Goal: Information Seeking & Learning: Learn about a topic

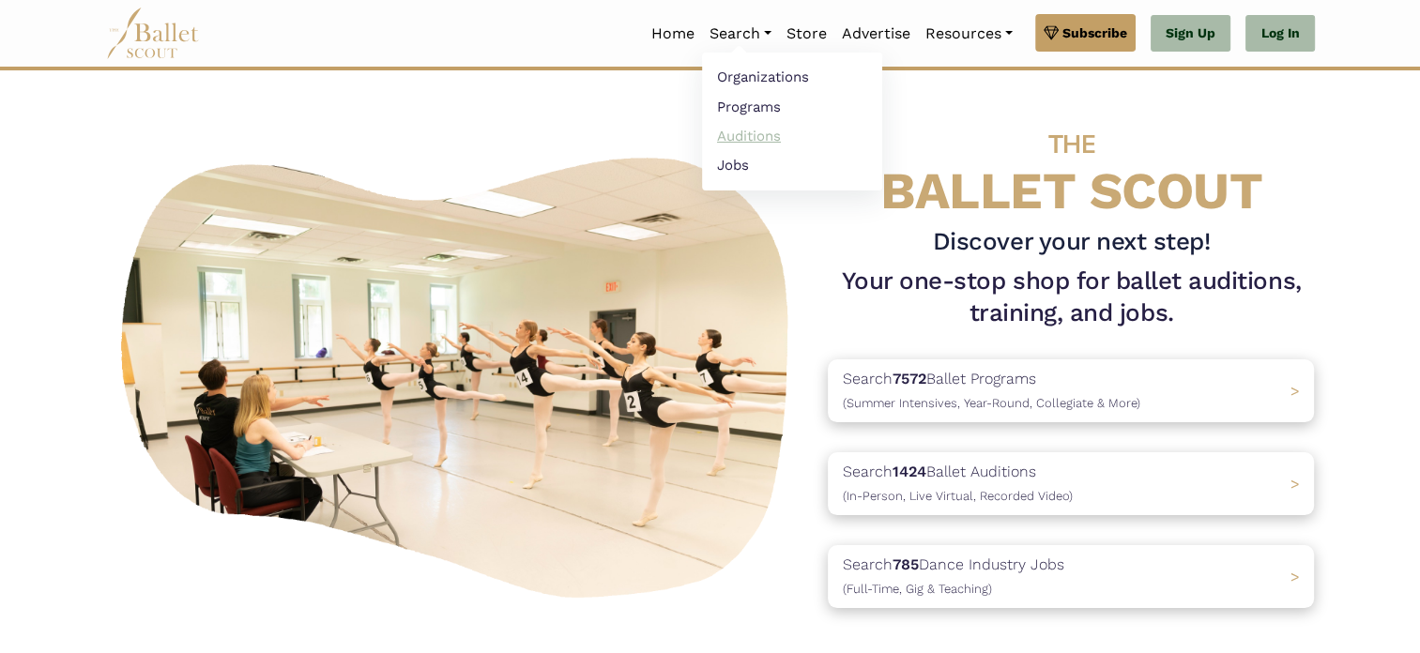
click at [750, 129] on link "Auditions" at bounding box center [792, 135] width 180 height 29
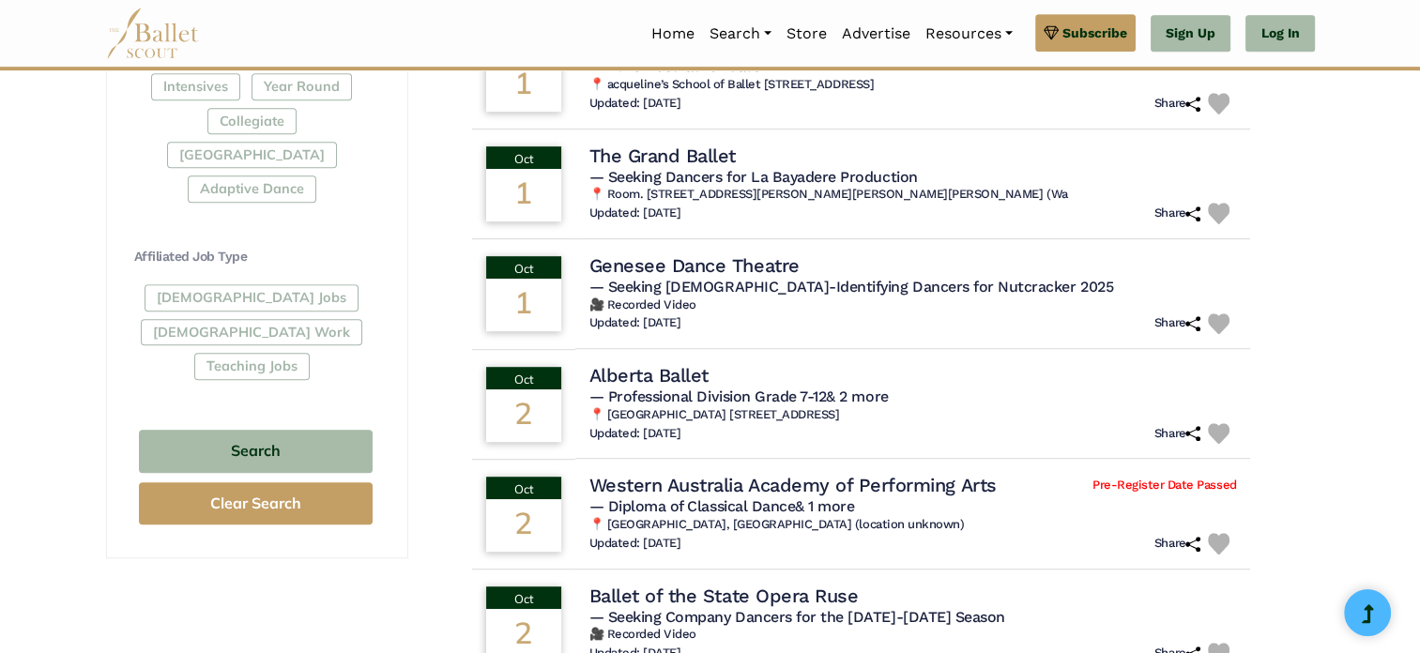
scroll to position [940, 0]
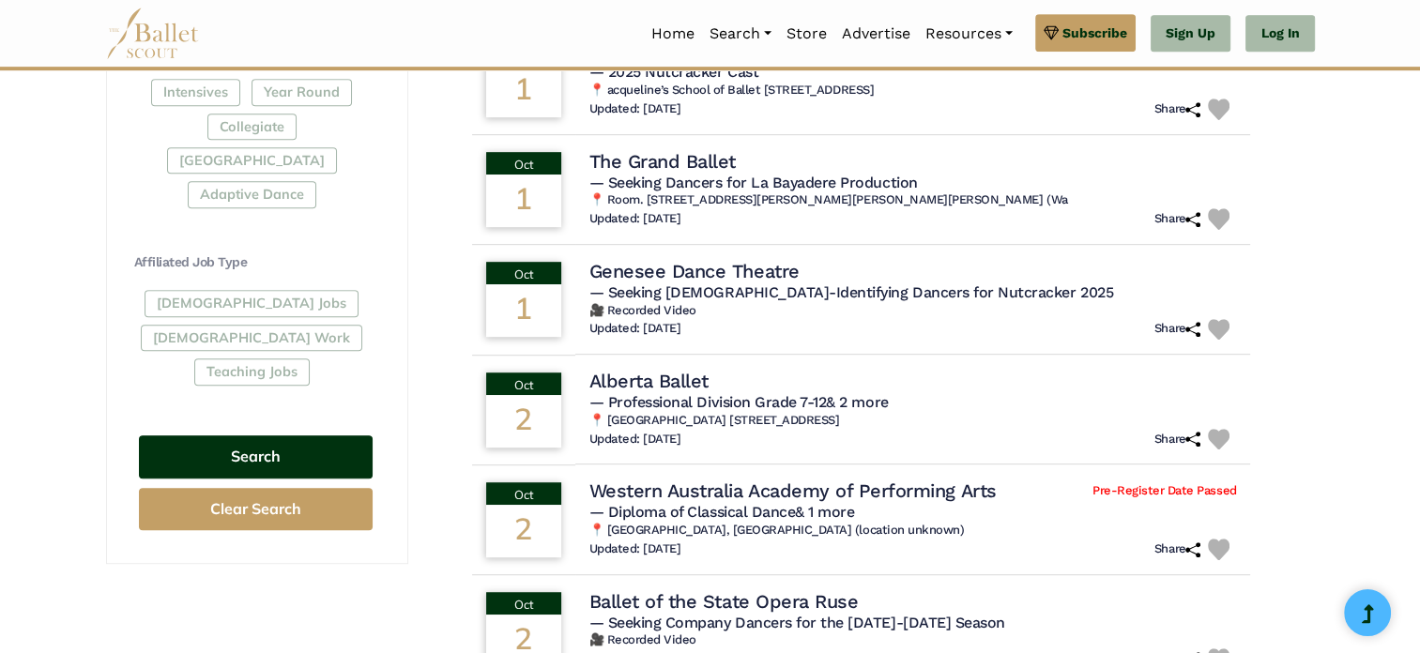
click at [260, 435] on button "Search" at bounding box center [256, 457] width 234 height 44
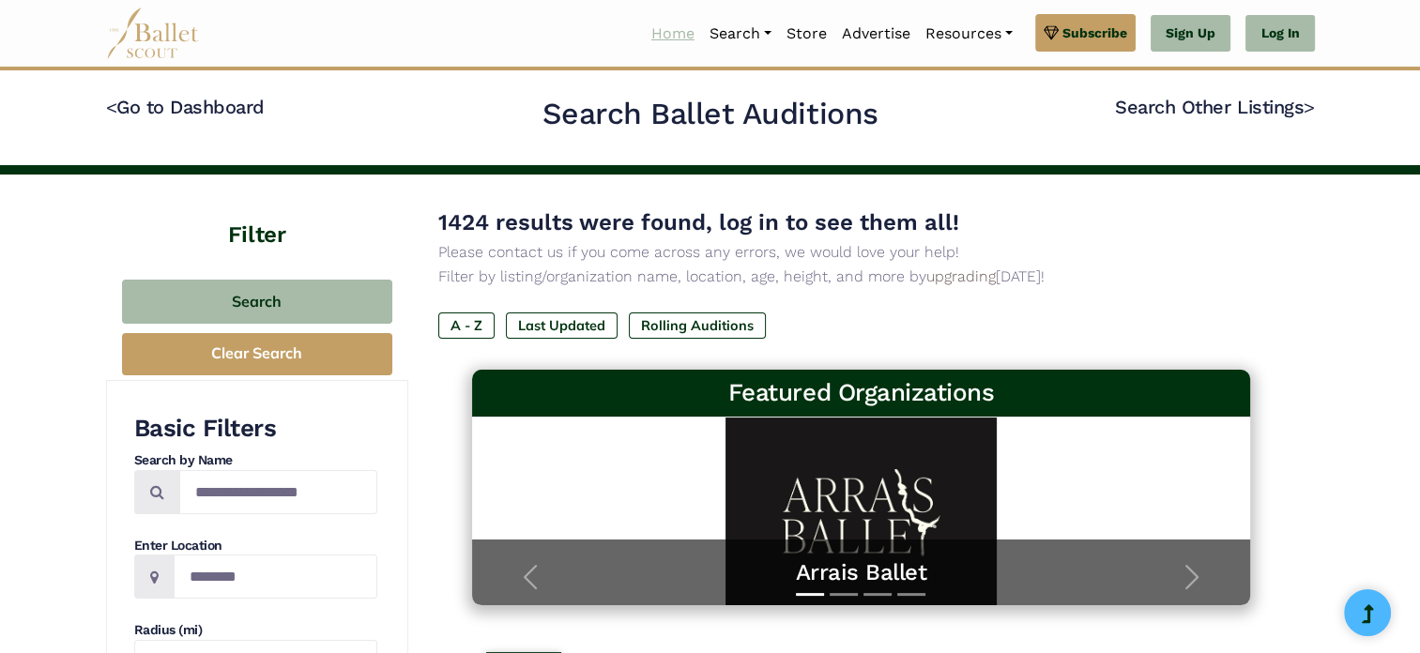
click at [671, 35] on link "Home" at bounding box center [673, 33] width 58 height 39
